Goal: Go to known website: Go to known website

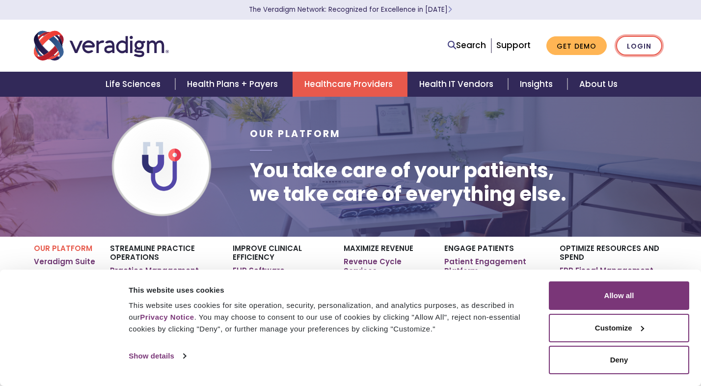
click at [643, 52] on link "Login" at bounding box center [639, 46] width 46 height 20
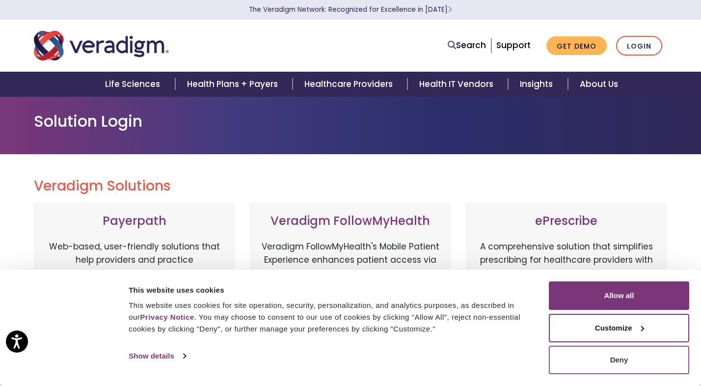
click at [642, 370] on button "Deny" at bounding box center [619, 360] width 140 height 28
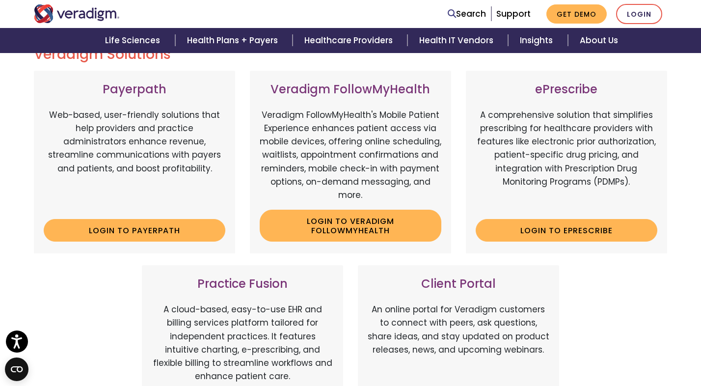
scroll to position [128, 0]
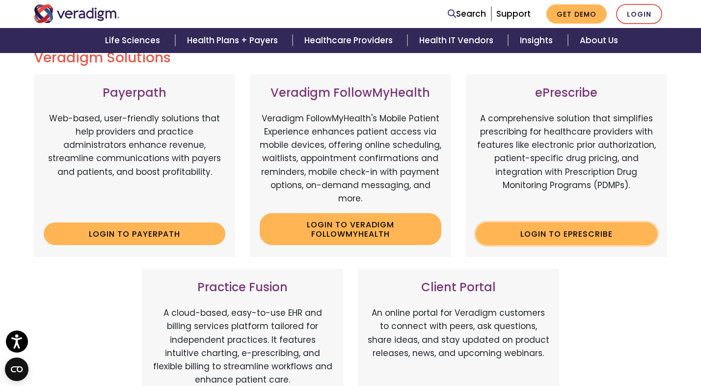
click at [570, 238] on link "Login to ePrescribe" at bounding box center [567, 233] width 182 height 23
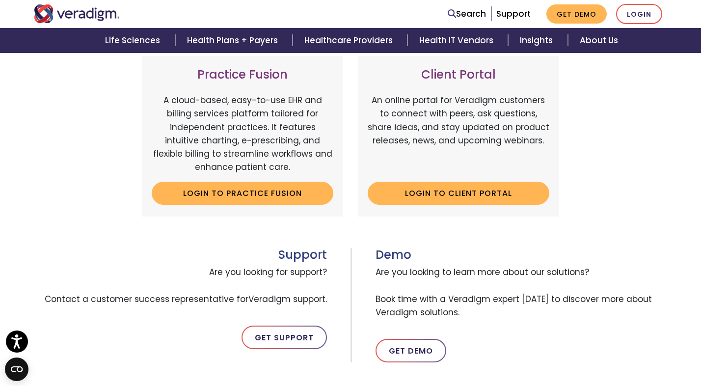
scroll to position [0, 0]
